Goal: Navigation & Orientation: Understand site structure

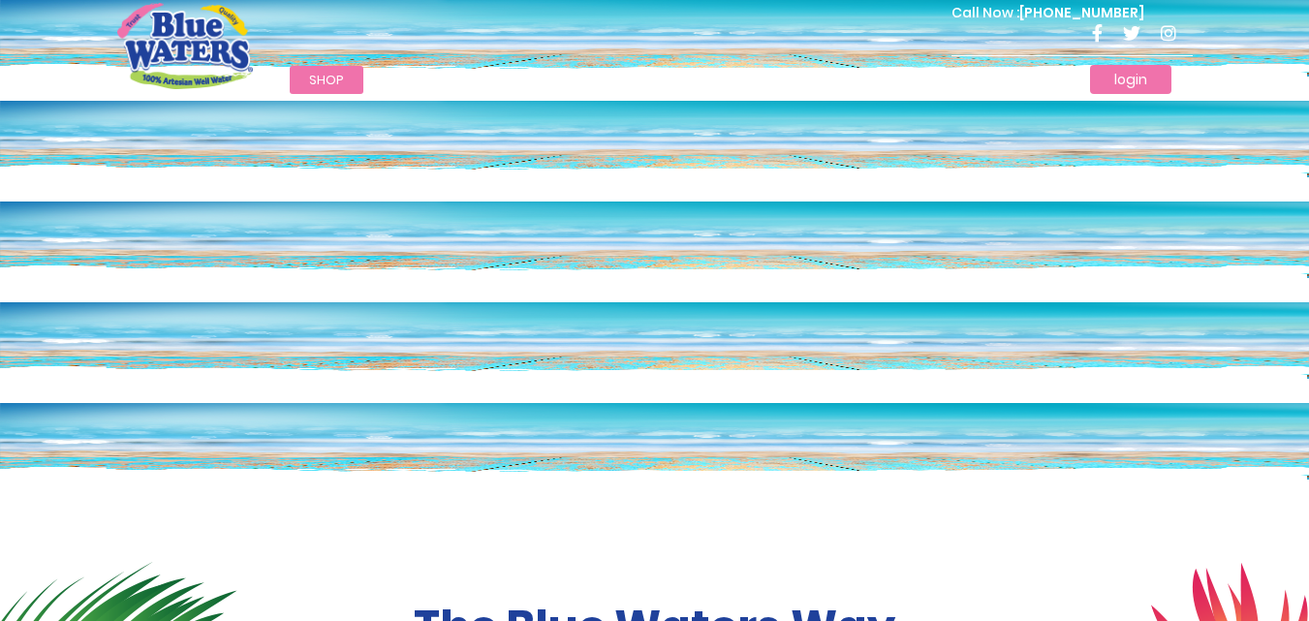
click at [1121, 82] on link "login" at bounding box center [1130, 79] width 81 height 29
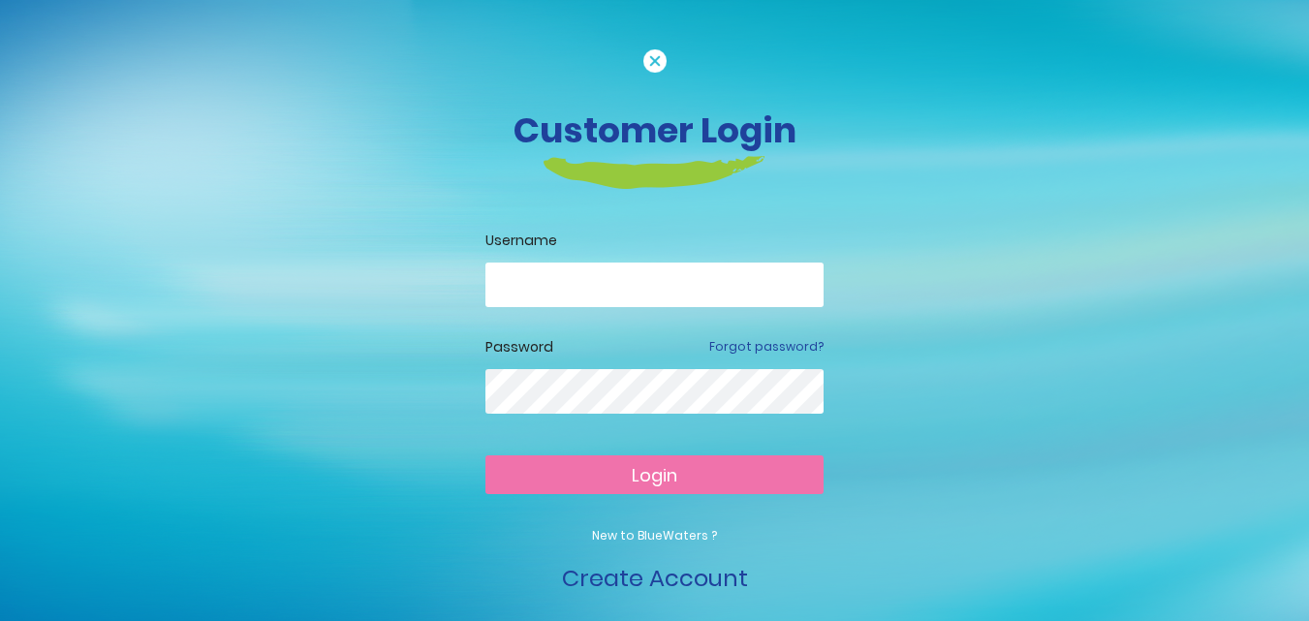
click at [612, 476] on button "Login" at bounding box center [654, 474] width 338 height 39
click at [606, 284] on input "email" at bounding box center [654, 284] width 338 height 45
click at [726, 273] on input "**********" at bounding box center [654, 284] width 338 height 45
drag, startPoint x: 726, startPoint y: 274, endPoint x: 153, endPoint y: 289, distance: 572.6
click at [153, 289] on div "**********" at bounding box center [655, 321] width 1104 height 547
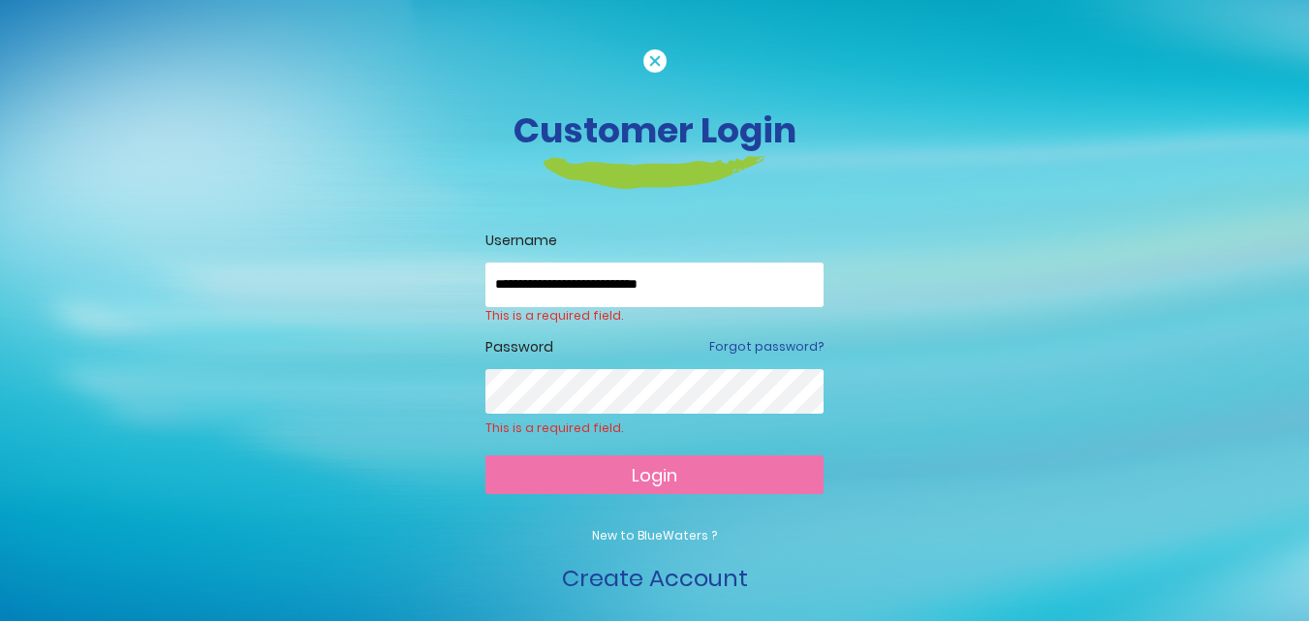
type input "*"
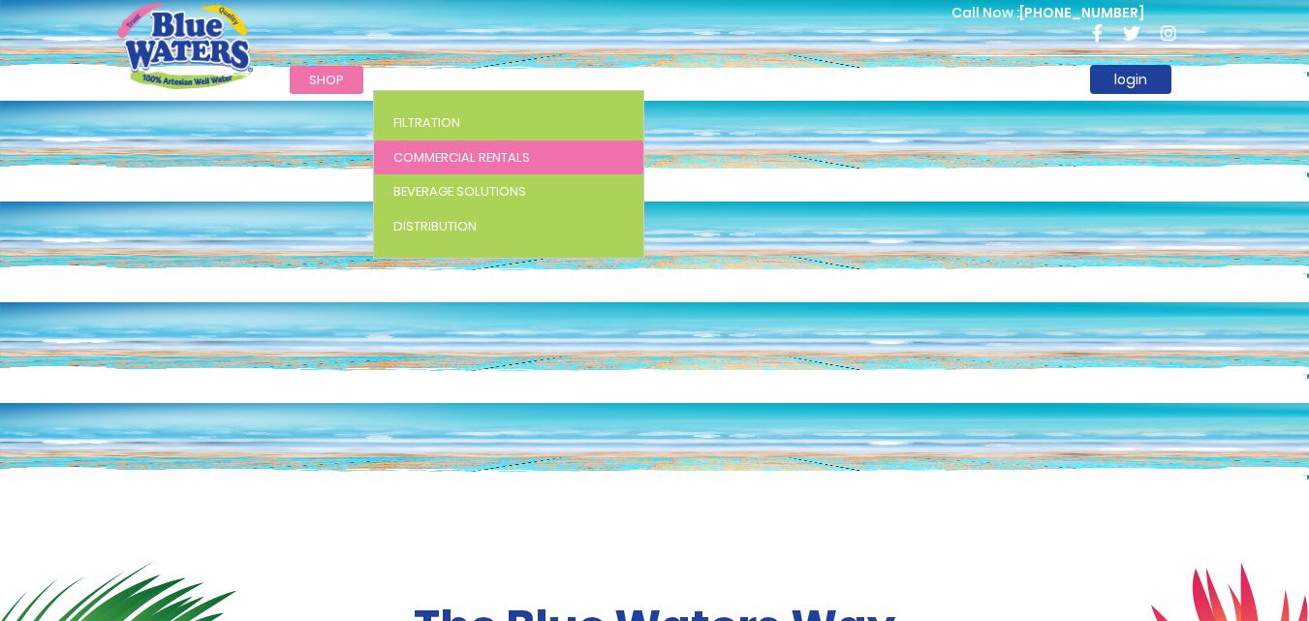
click at [416, 162] on span "Commercial Rentals" at bounding box center [461, 157] width 137 height 18
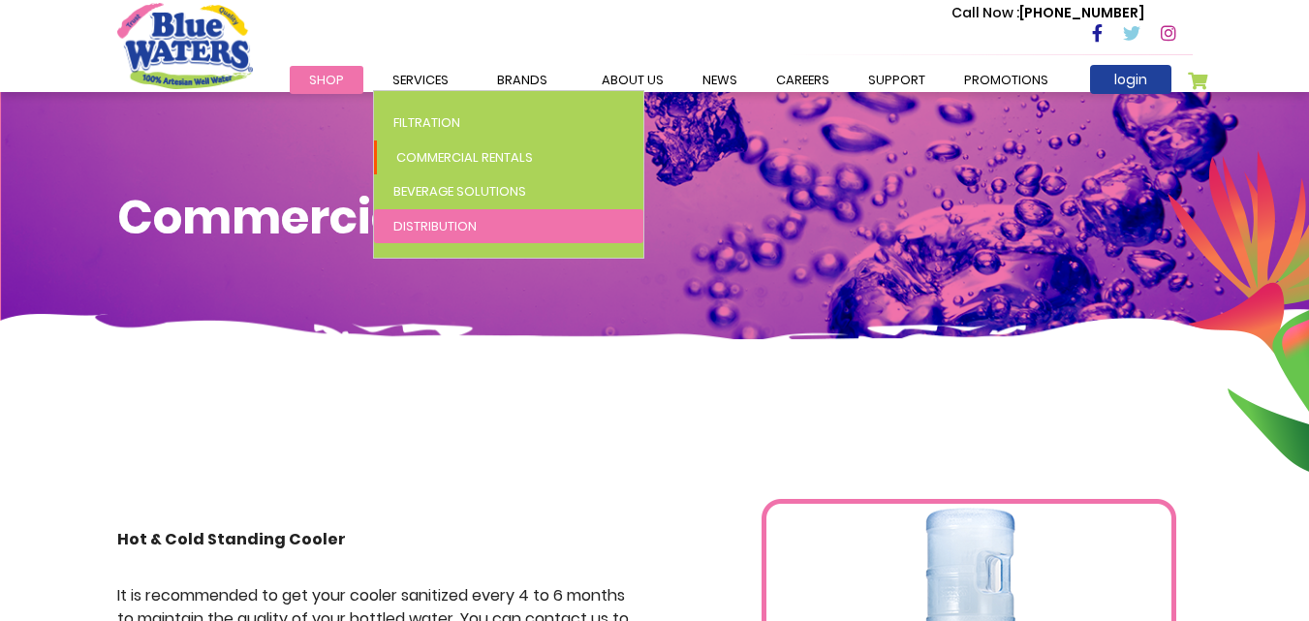
click at [436, 223] on span "Distribution" at bounding box center [434, 226] width 83 height 18
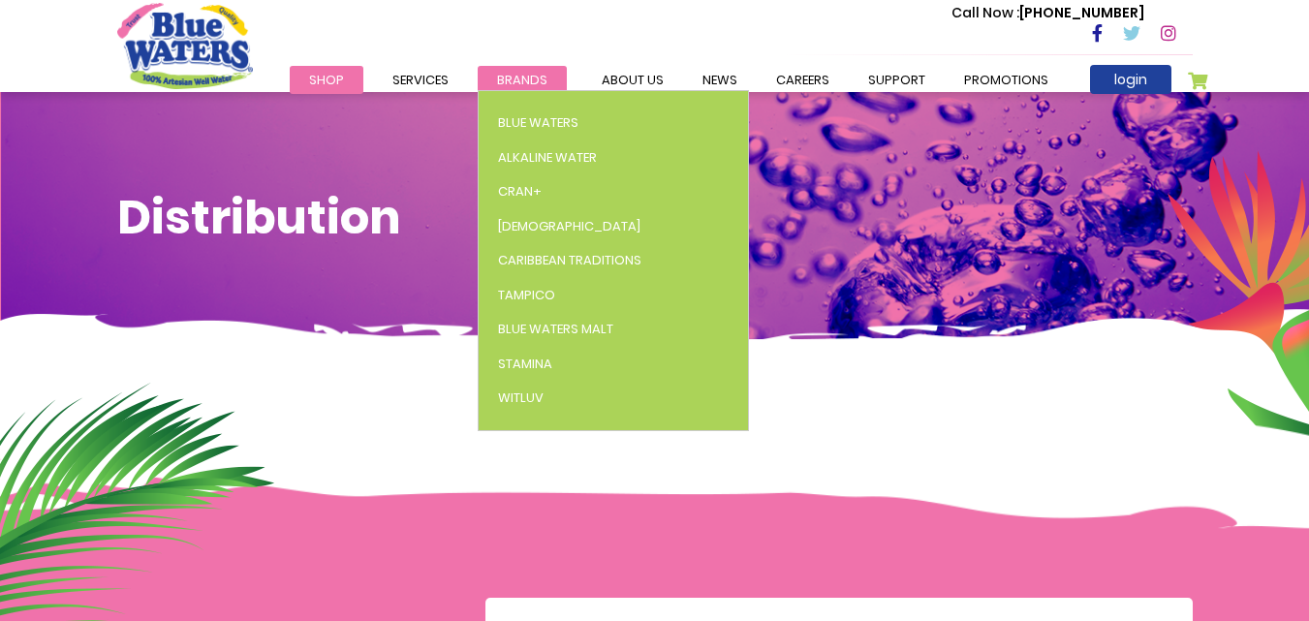
click at [502, 78] on span "Brands" at bounding box center [522, 80] width 50 height 18
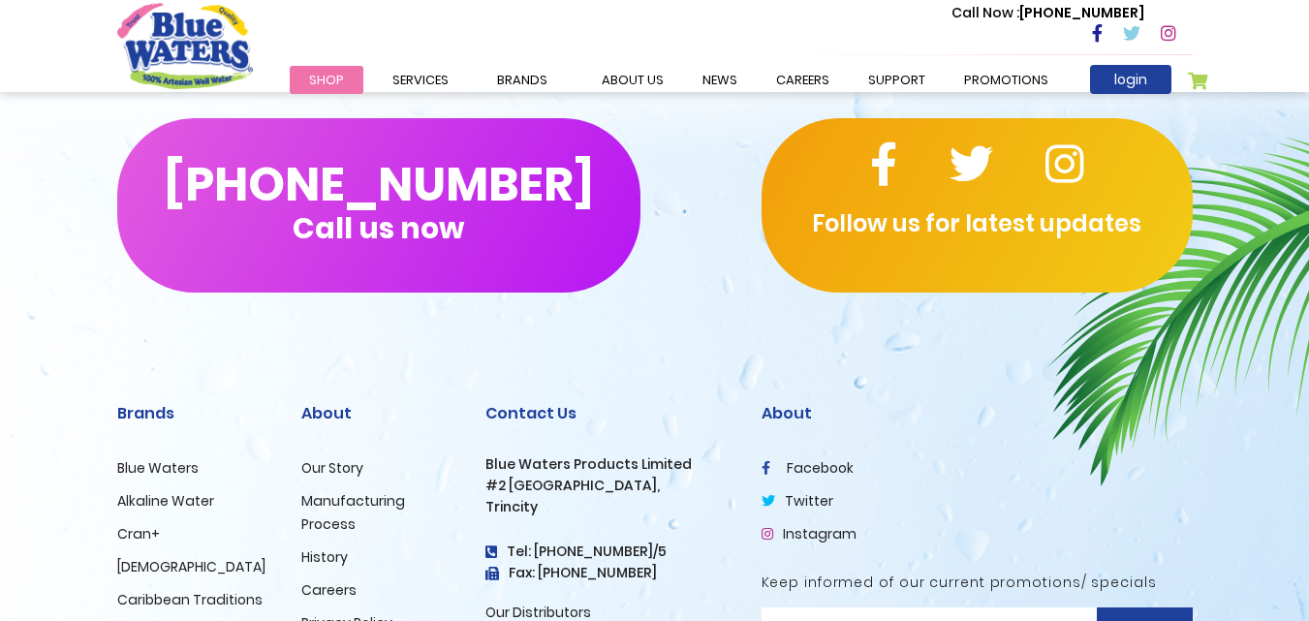
scroll to position [6796, 0]
